Goal: Task Accomplishment & Management: Use online tool/utility

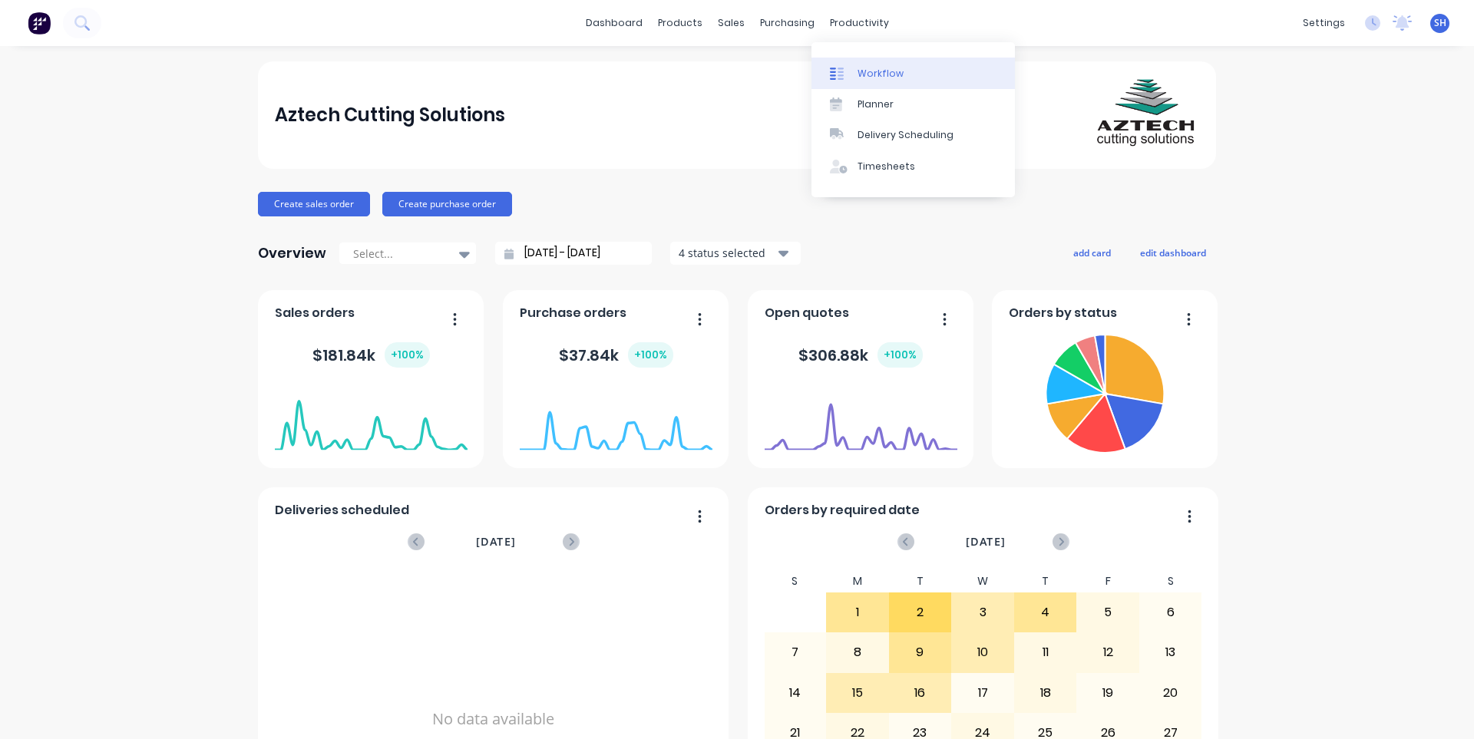
click at [878, 64] on link "Workflow" at bounding box center [912, 73] width 203 height 31
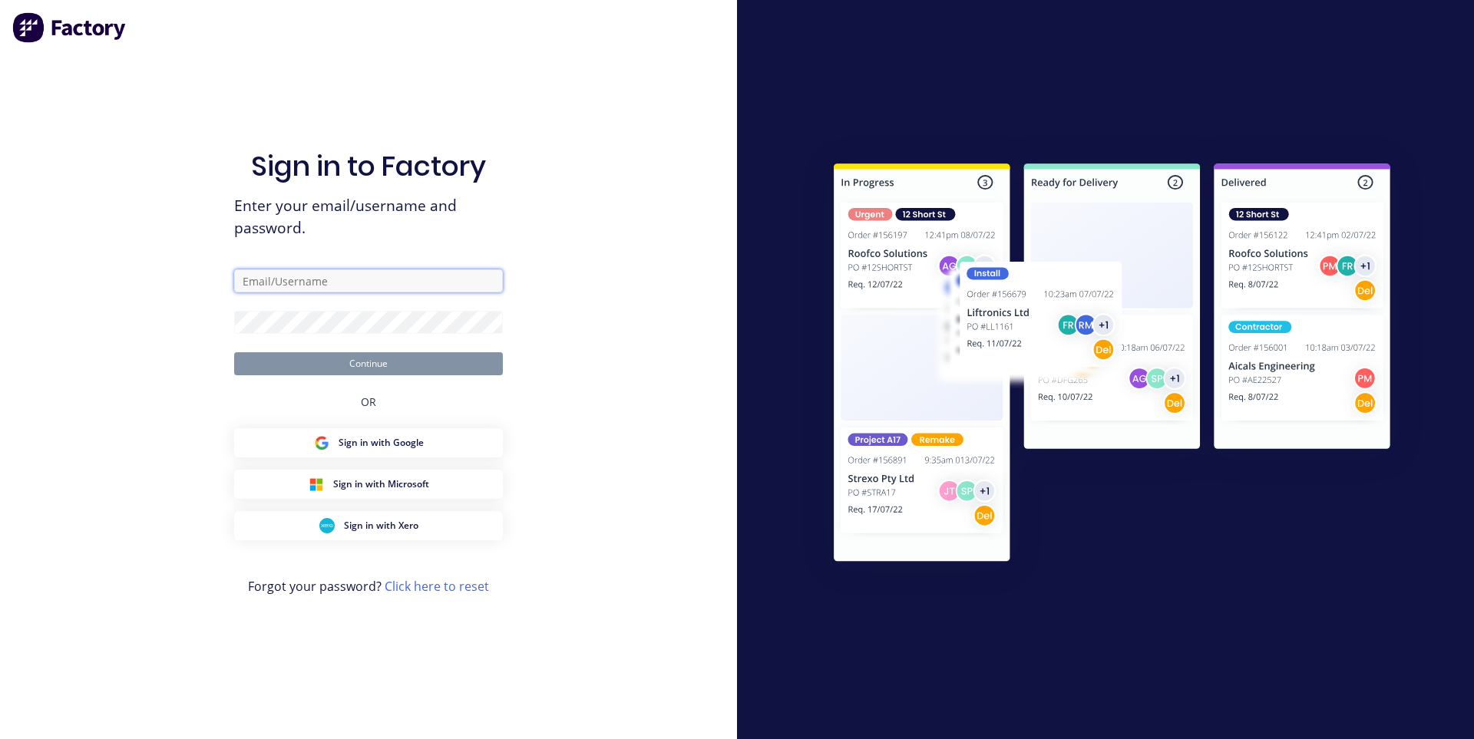
click at [318, 282] on input "text" at bounding box center [368, 280] width 269 height 23
type input "[EMAIL_ADDRESS][DOMAIN_NAME]"
click at [335, 308] on form "[EMAIL_ADDRESS][DOMAIN_NAME] Continue" at bounding box center [368, 322] width 269 height 106
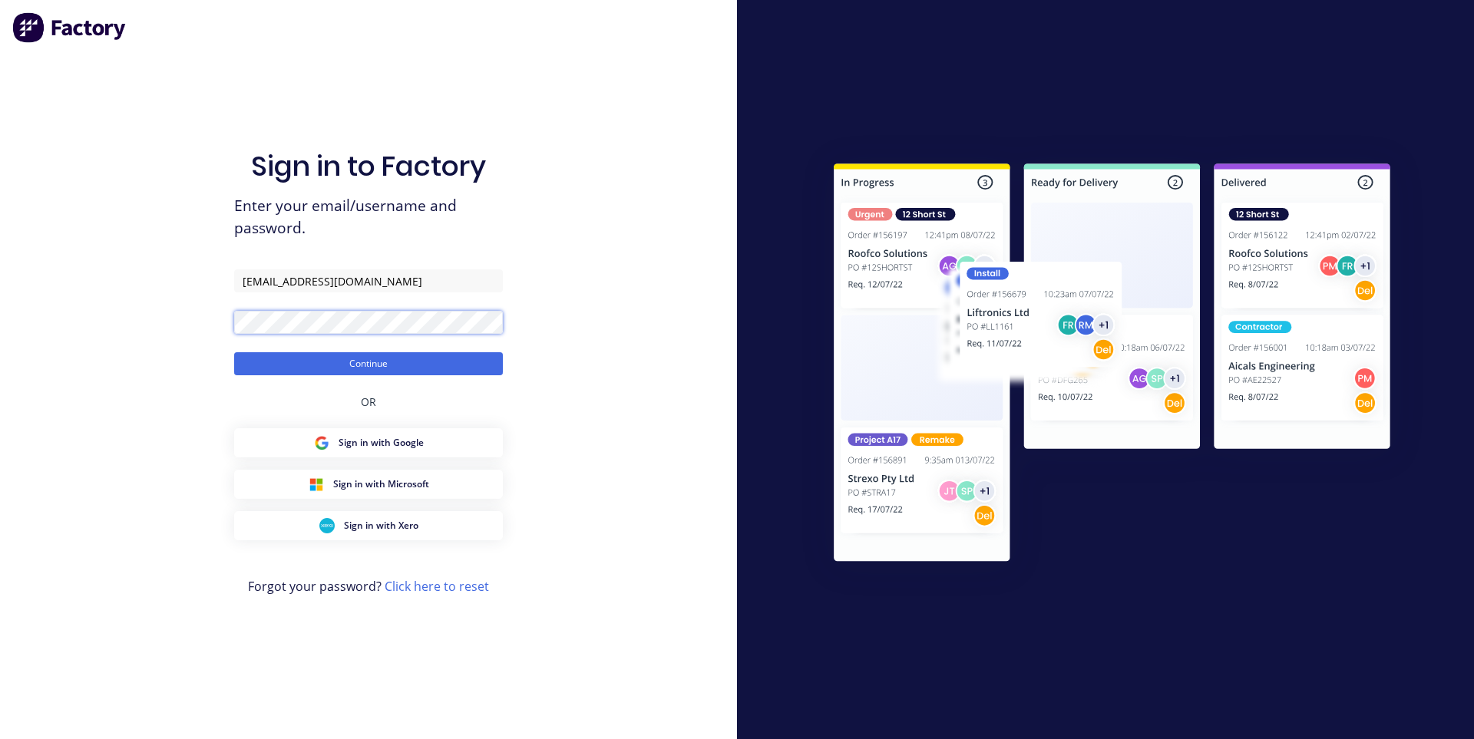
click at [234, 352] on button "Continue" at bounding box center [368, 363] width 269 height 23
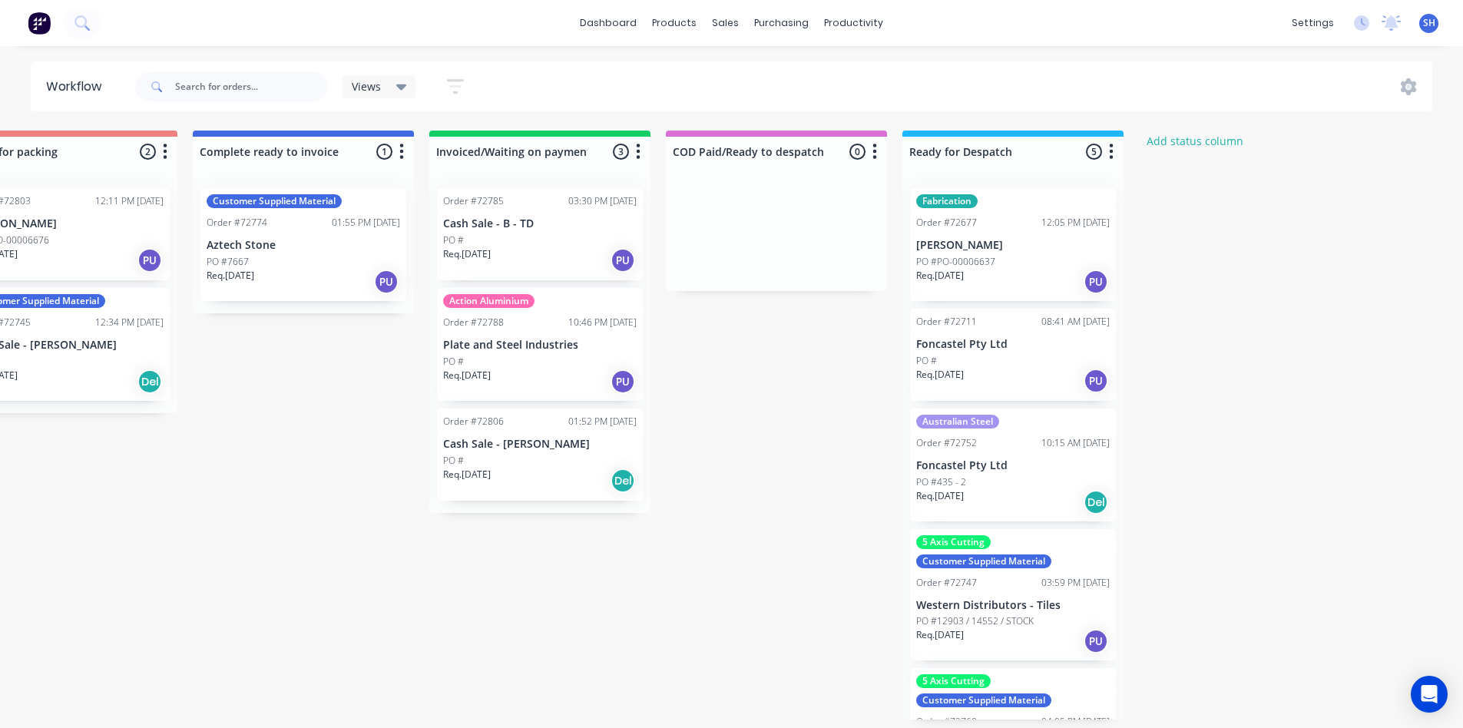
scroll to position [0, 1287]
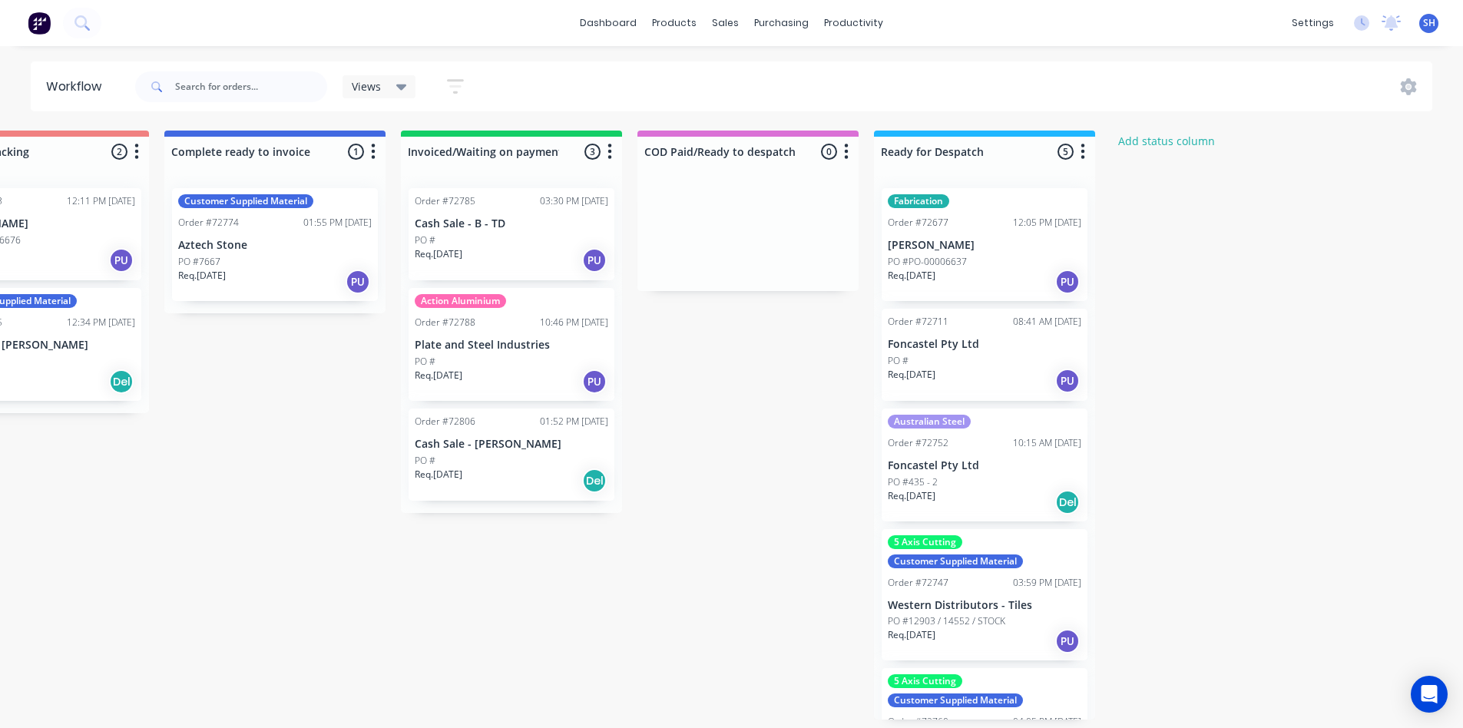
drag, startPoint x: 397, startPoint y: 730, endPoint x: 1061, endPoint y: 701, distance: 664.7
click at [1061, 701] on div "5 Axis Cutting Customer Supplied Material" at bounding box center [983, 690] width 193 height 33
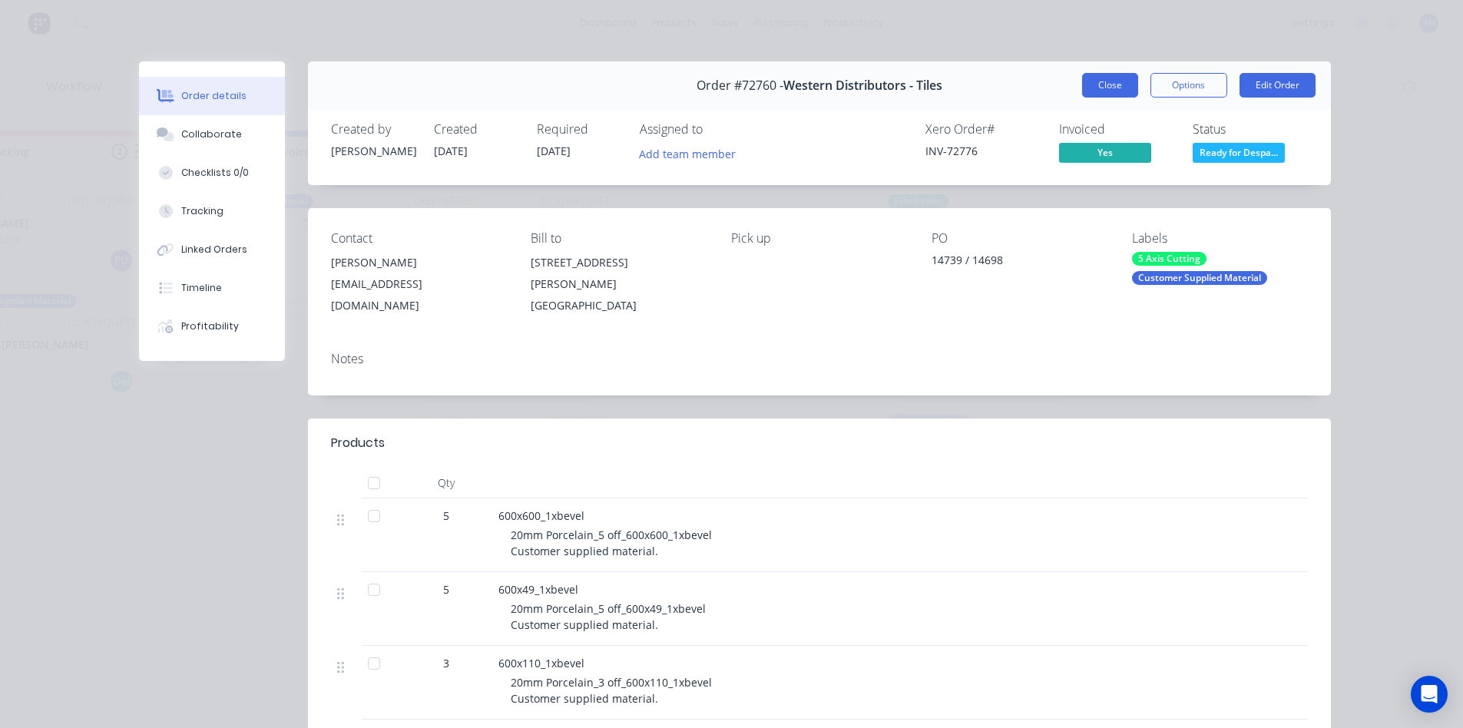
click at [1099, 83] on button "Close" at bounding box center [1110, 85] width 56 height 25
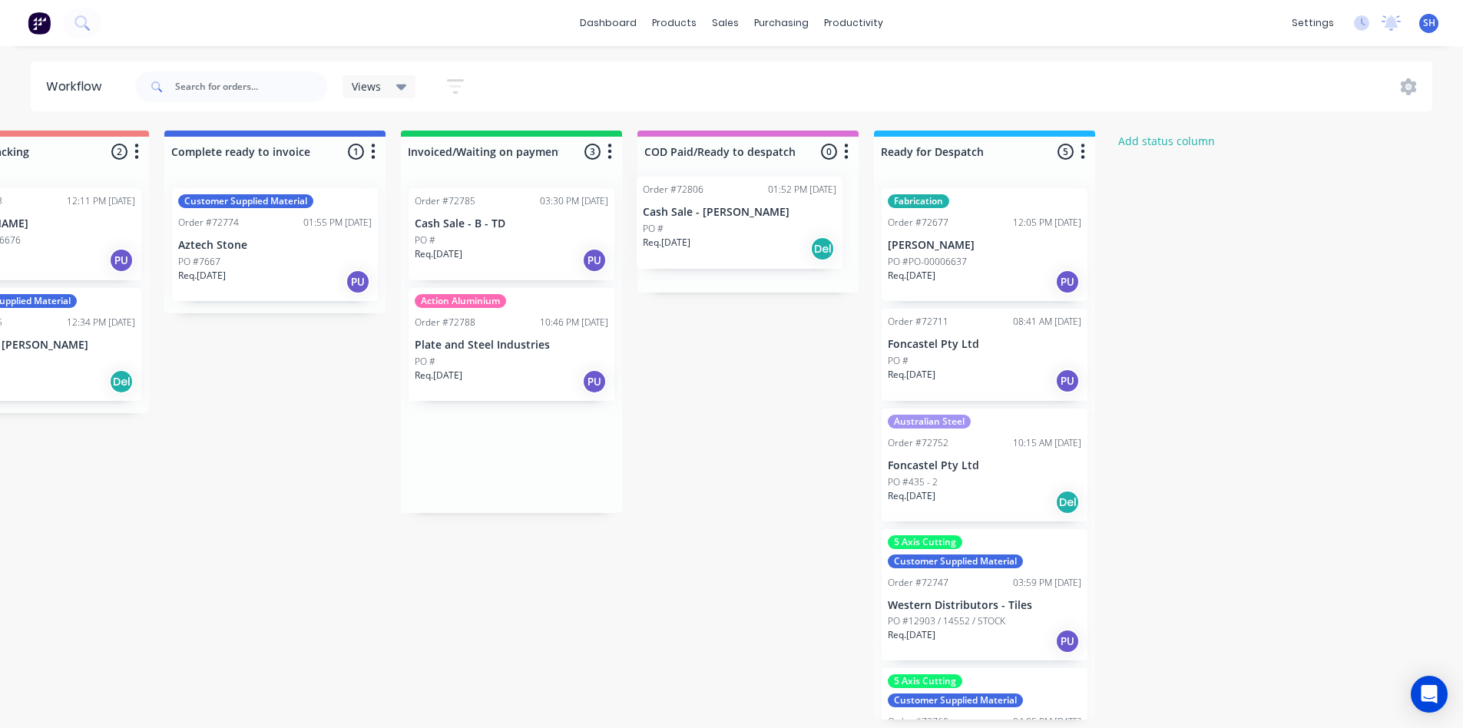
drag, startPoint x: 470, startPoint y: 474, endPoint x: 709, endPoint y: 243, distance: 333.4
click at [709, 243] on div "Submitted 0 Status colour #273444 hex #273444 Save Cancel Summaries Total order…" at bounding box center [92, 425] width 2783 height 589
